Goal: Information Seeking & Learning: Learn about a topic

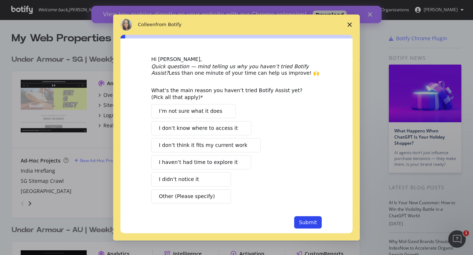
click at [349, 25] on icon "Close survey" at bounding box center [350, 25] width 4 height 4
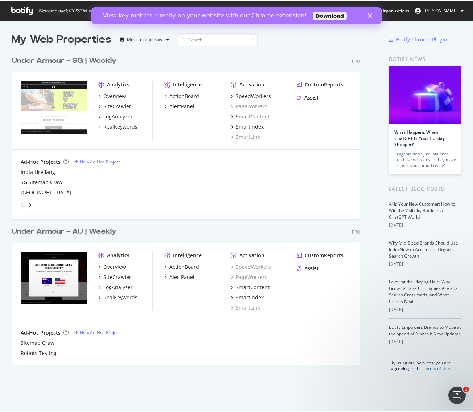
scroll to position [406, 462]
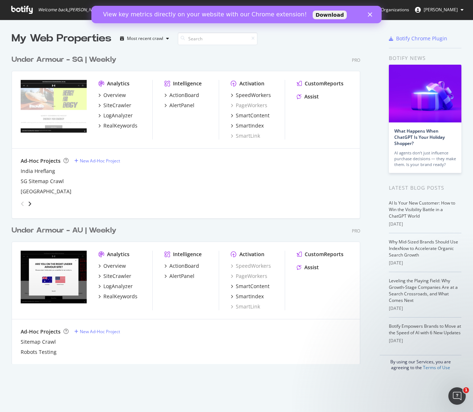
click at [33, 203] on div "grid" at bounding box center [185, 202] width 334 height 15
click at [31, 204] on icon "angle-right" at bounding box center [30, 204] width 4 height 6
click at [117, 95] on div "Overview" at bounding box center [114, 94] width 23 height 7
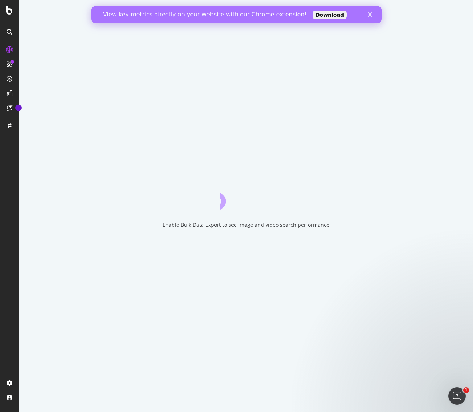
click at [371, 15] on polygon "Close" at bounding box center [370, 14] width 4 height 4
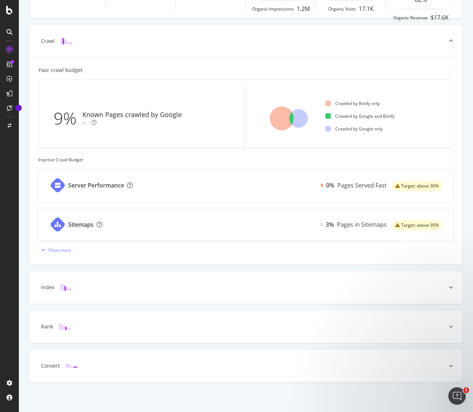
scroll to position [173, 0]
